Goal: Check status: Check status

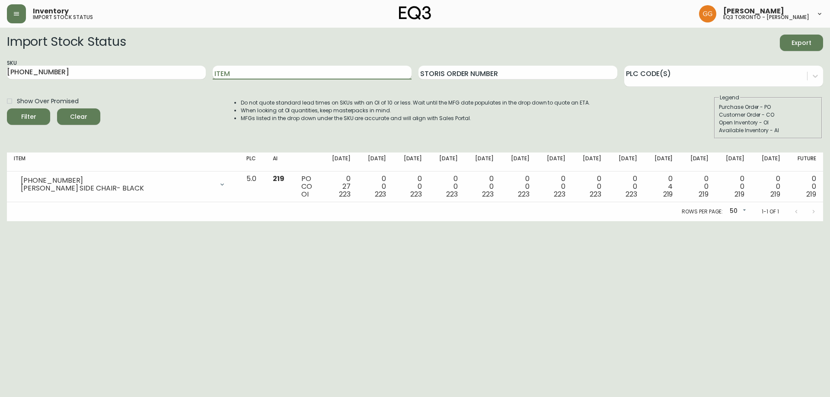
click at [256, 72] on input "Item" at bounding box center [312, 73] width 199 height 14
type input "lilly"
click at [50, 71] on input "[PHONE_NUMBER]" at bounding box center [106, 73] width 199 height 14
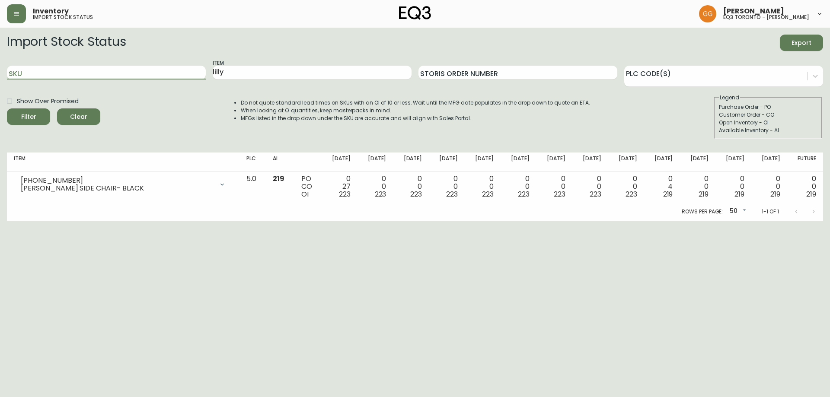
click at [7, 109] on button "Filter" at bounding box center [28, 117] width 43 height 16
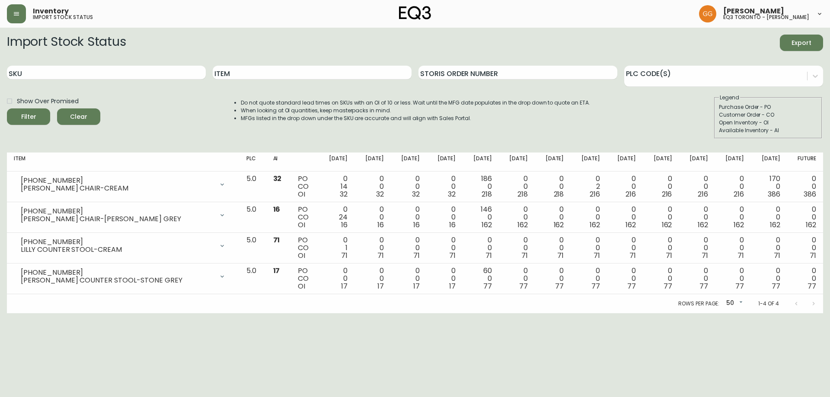
click at [149, 123] on div "Show Over Promised Filter Clear Do not quote standard lead times on SKUs with a…" at bounding box center [415, 116] width 816 height 45
